Goal: Task Accomplishment & Management: Complete application form

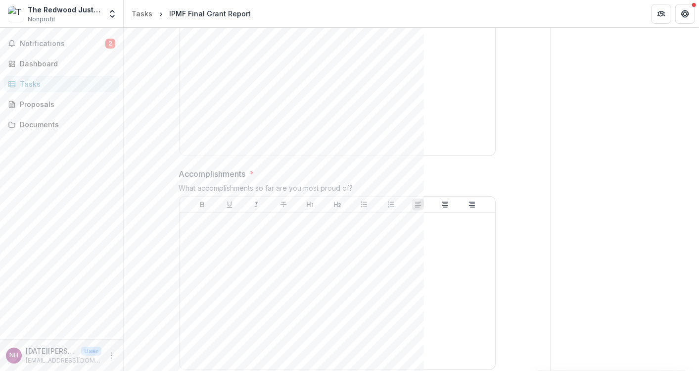
scroll to position [432, 0]
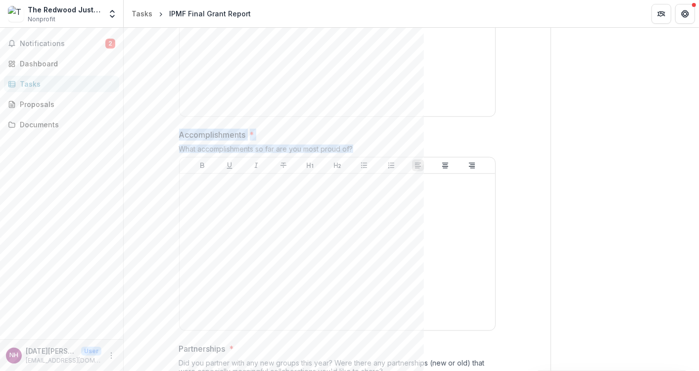
drag, startPoint x: 356, startPoint y: 148, endPoint x: 179, endPoint y: 135, distance: 177.7
click at [179, 135] on div "Accomplishments * What accomplishments so far are you most proud of?" at bounding box center [337, 232] width 317 height 206
copy div "Accomplishments * What accomplishments so far are you most proud of?"
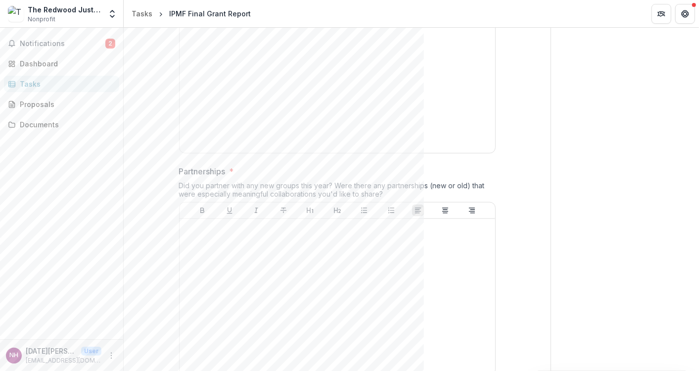
scroll to position [615, 0]
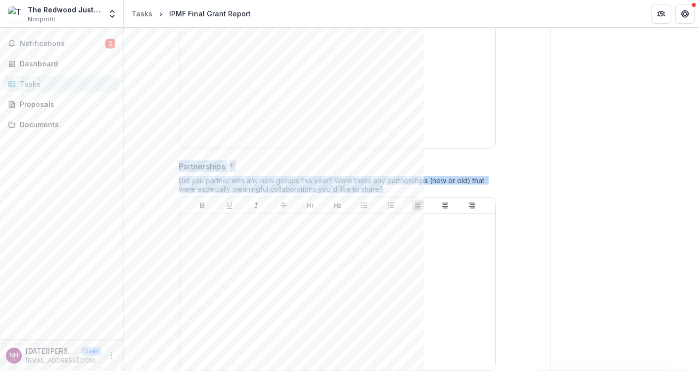
drag, startPoint x: 387, startPoint y: 186, endPoint x: 173, endPoint y: 168, distance: 215.0
copy div "Partnerships * Did you partner with any new groups this year? Were there any pa…"
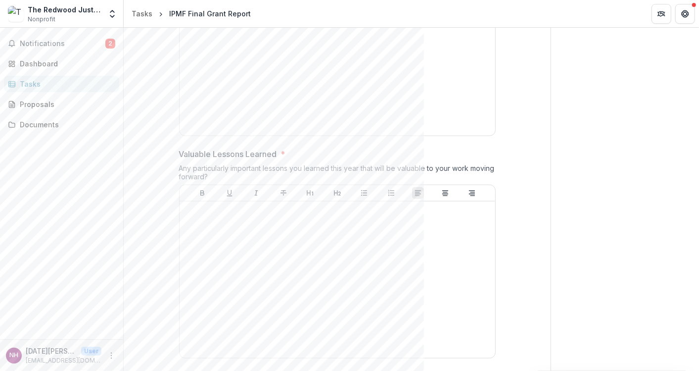
scroll to position [851, 0]
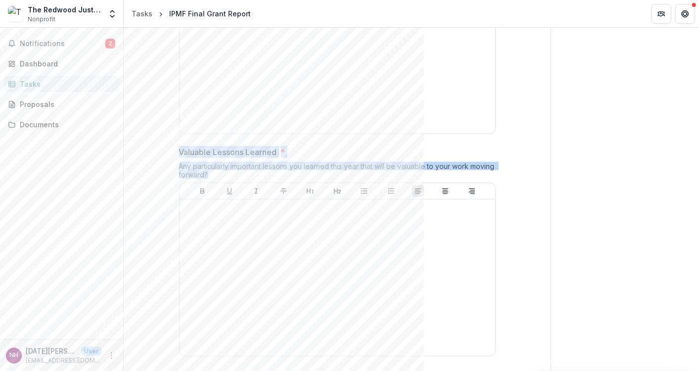
drag, startPoint x: 240, startPoint y: 171, endPoint x: 178, endPoint y: 150, distance: 65.4
click at [179, 150] on div "Valuable Lessons Learned * Any particularly important lessons you learned this …" at bounding box center [337, 253] width 317 height 214
copy div "Valuable Lessons Learned * Any particularly important lessons you learned this …"
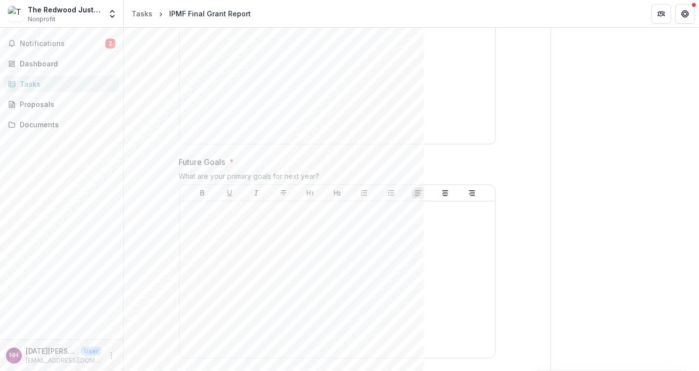
scroll to position [1074, 0]
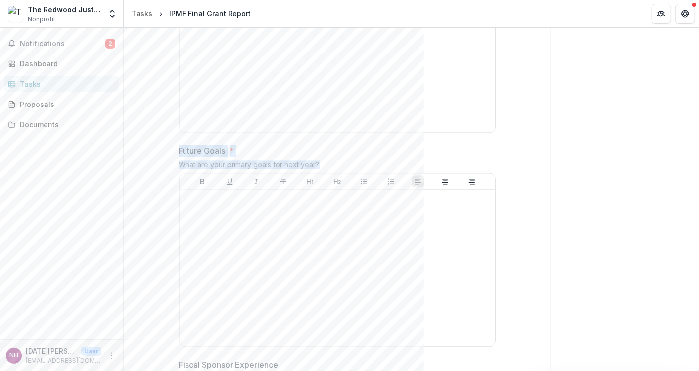
drag, startPoint x: 331, startPoint y: 163, endPoint x: 179, endPoint y: 151, distance: 152.4
click at [179, 151] on div "Future Goals * What are your primary goals for next year?" at bounding box center [337, 248] width 317 height 206
copy div "Future Goals * What are your primary goals for next year?"
drag, startPoint x: 696, startPoint y: 206, endPoint x: 694, endPoint y: 228, distance: 21.4
click at [694, 228] on div "Send comments or questions to Independence Public Media Foundation in the box b…" at bounding box center [625, 21] width 148 height 2134
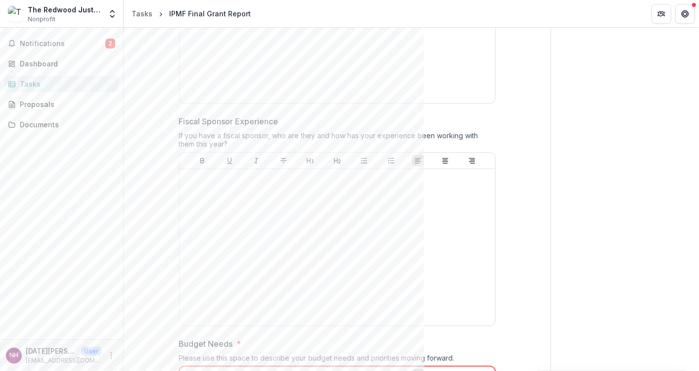
scroll to position [1320, 0]
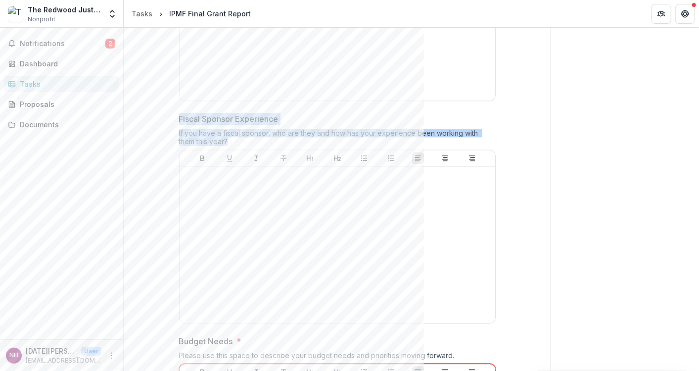
drag, startPoint x: 221, startPoint y: 138, endPoint x: 178, endPoint y: 119, distance: 47.0
click at [179, 119] on div "Fiscal Sponsor Experience If you have a fiscal sponsor, who are they and how ha…" at bounding box center [337, 220] width 317 height 214
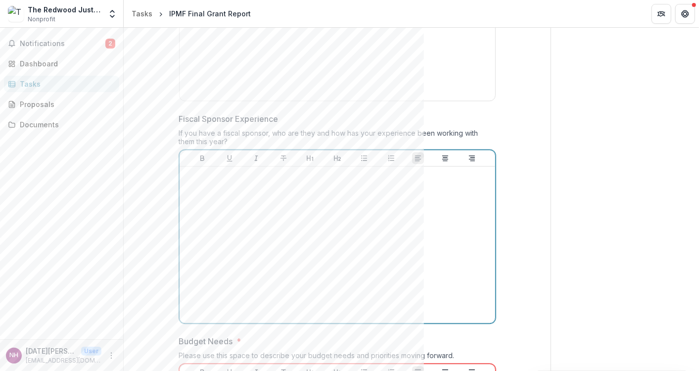
click at [243, 192] on div at bounding box center [338, 244] width 308 height 148
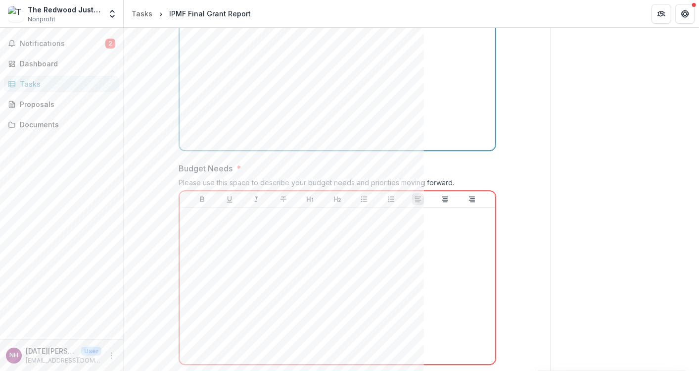
scroll to position [1491, 0]
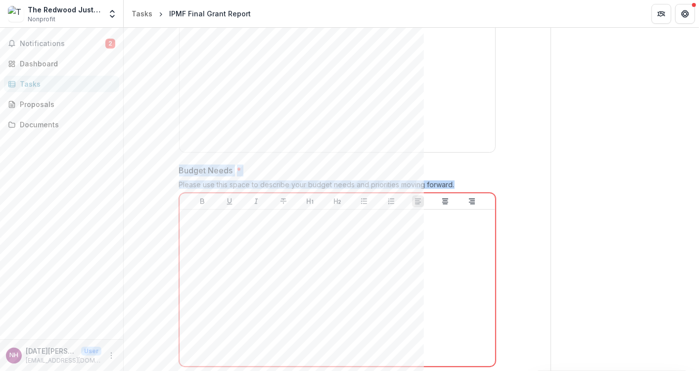
drag, startPoint x: 456, startPoint y: 181, endPoint x: 175, endPoint y: 169, distance: 280.8
copy div "Budget Needs * Please use this space to describe your budget needs and prioriti…"
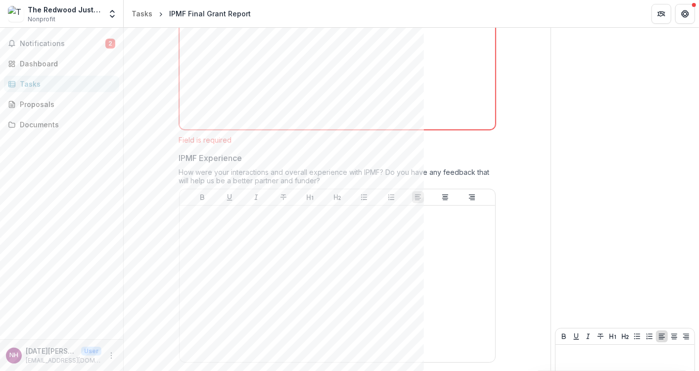
scroll to position [1736, 0]
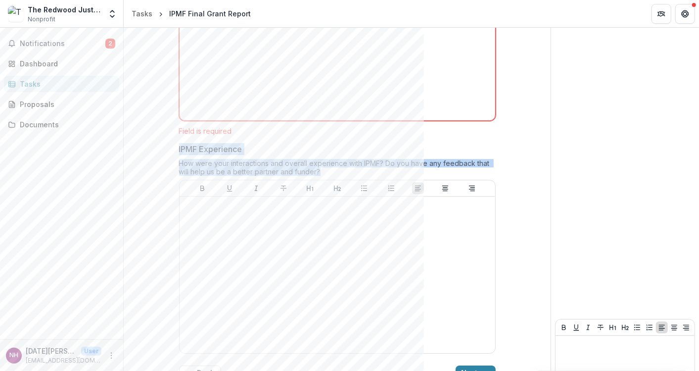
drag, startPoint x: 324, startPoint y: 169, endPoint x: 174, endPoint y: 148, distance: 150.9
copy div "IPMF Experience How were your interactions and overall experience with IPMF? Do…"
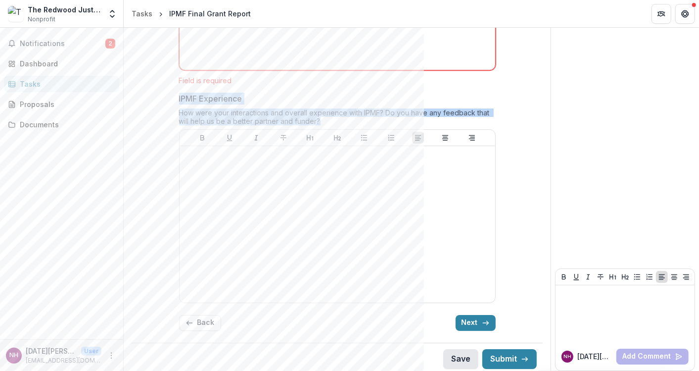
click at [461, 353] on button "Save" at bounding box center [460, 359] width 35 height 20
click at [472, 317] on button "Next" at bounding box center [476, 323] width 40 height 16
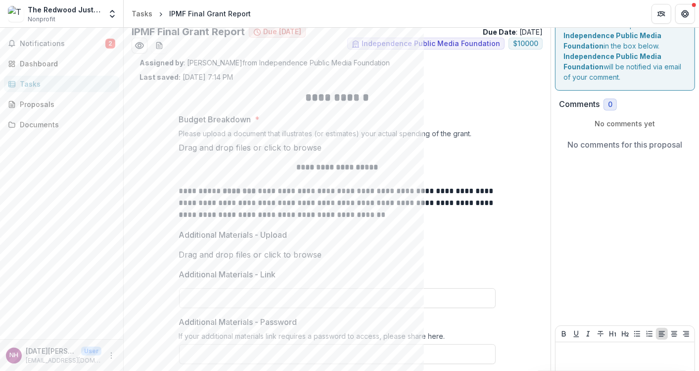
scroll to position [0, 0]
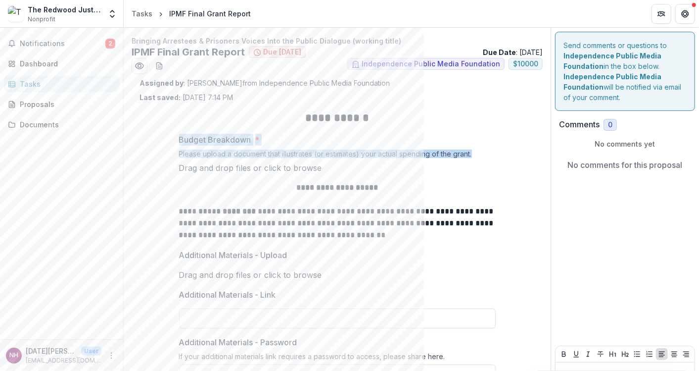
drag, startPoint x: 488, startPoint y: 154, endPoint x: 168, endPoint y: 142, distance: 320.8
click at [168, 142] on div "**********" at bounding box center [337, 258] width 395 height 313
copy div "Budget Breakdown * Please upload a document that illustrates (or estimates) you…"
